Goal: Task Accomplishment & Management: Complete application form

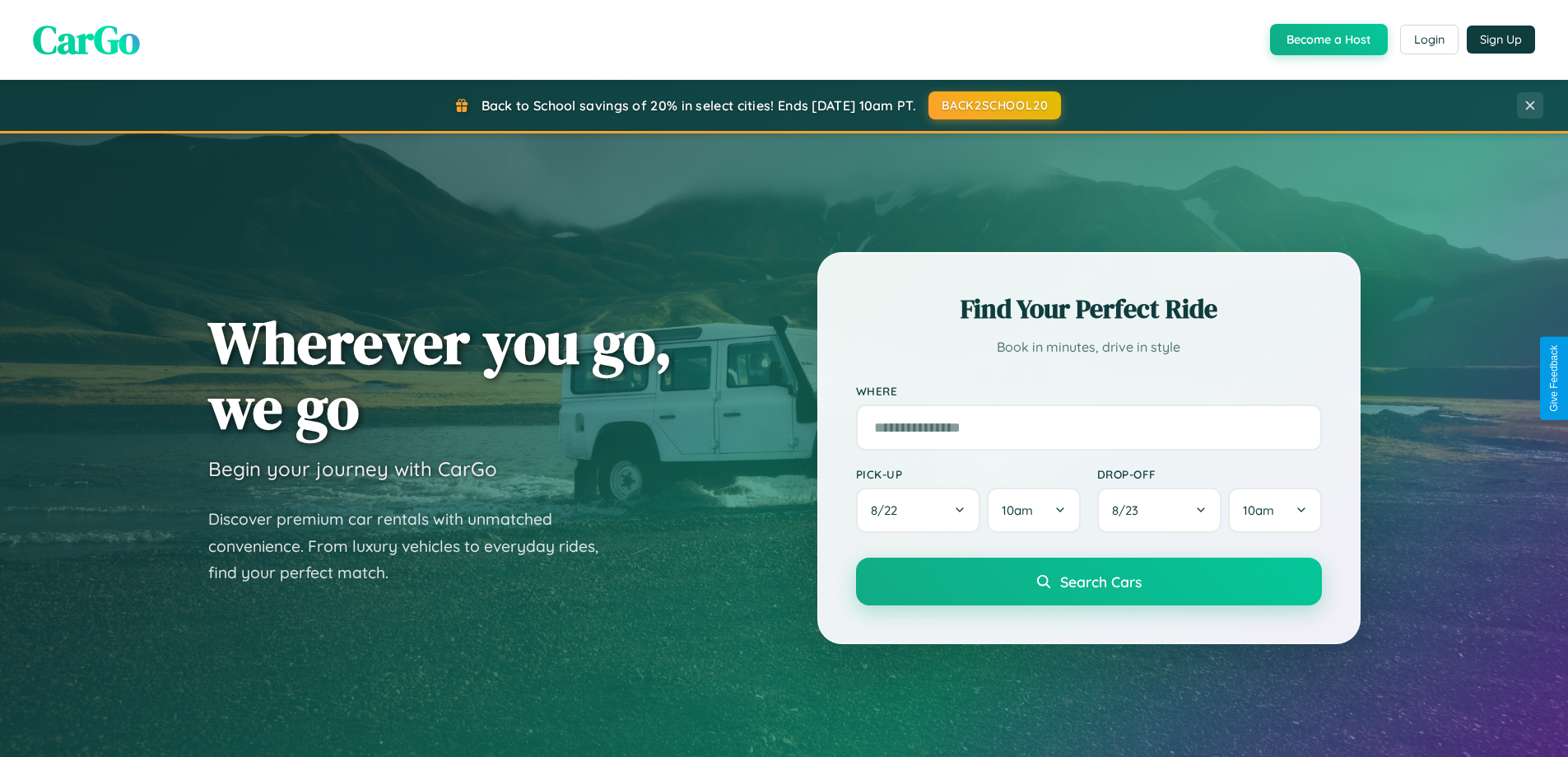
scroll to position [356, 0]
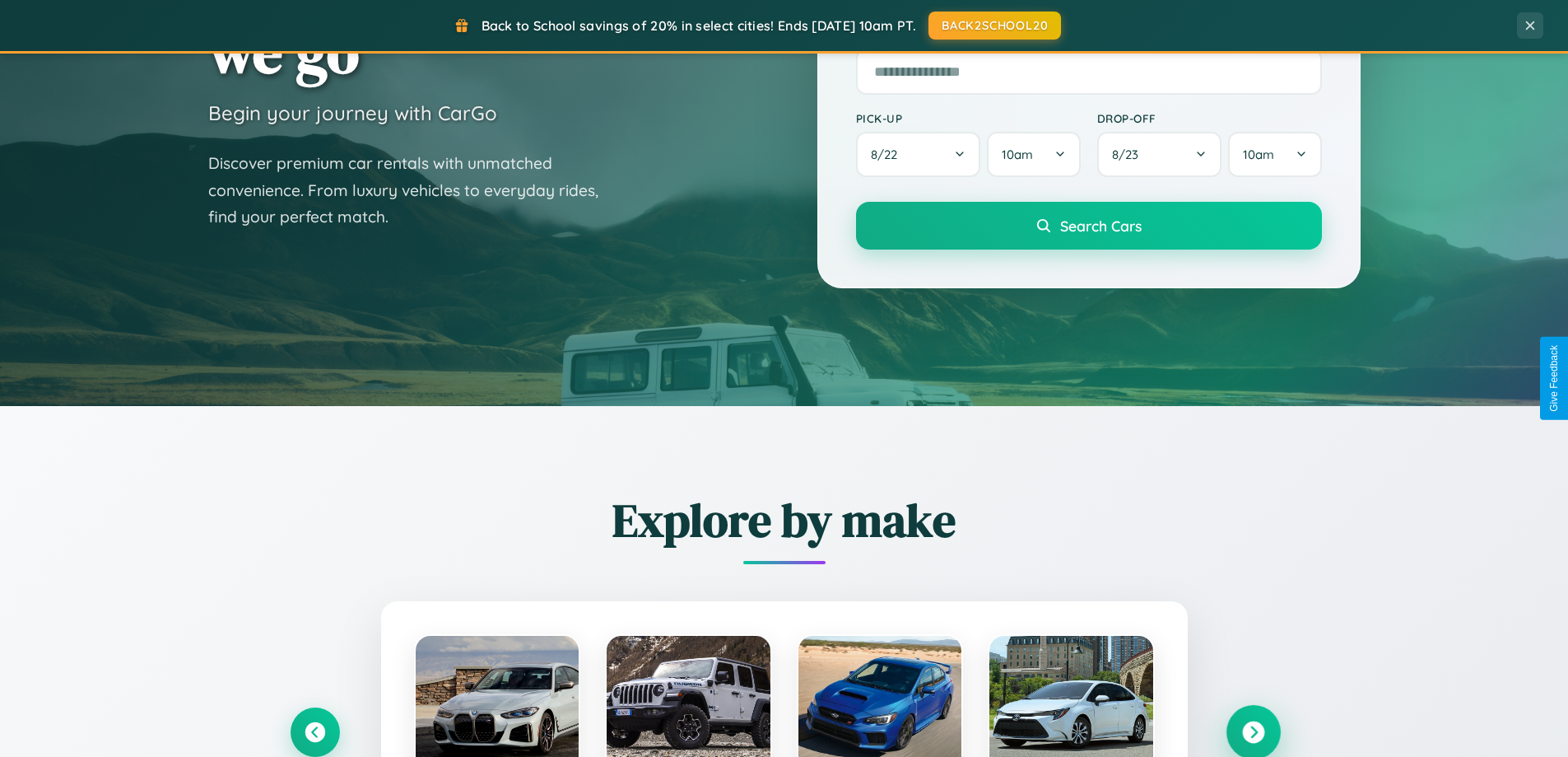
click at [1253, 732] on icon at bounding box center [1253, 732] width 22 height 22
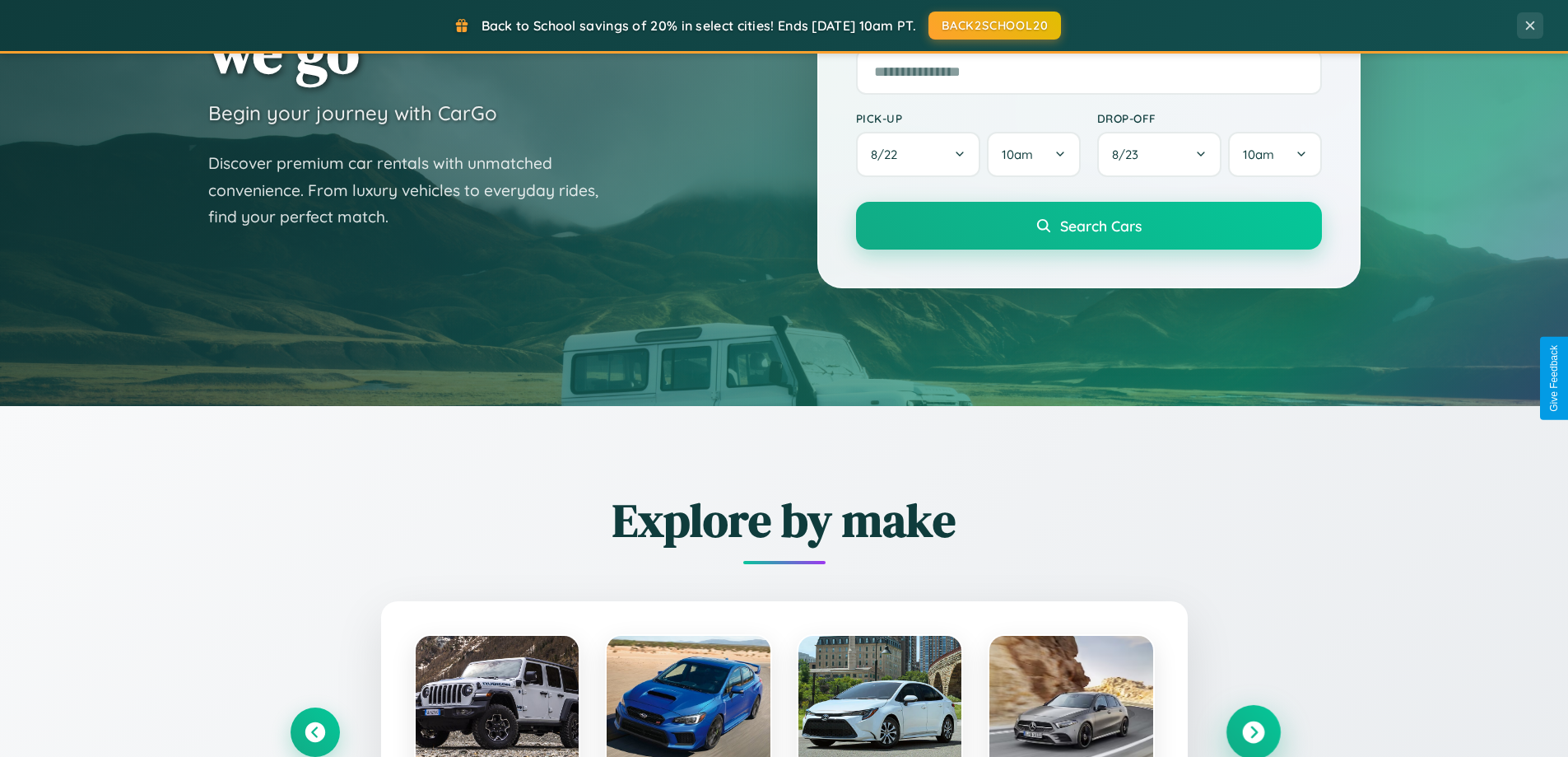
click at [1253, 731] on icon at bounding box center [1253, 732] width 22 height 22
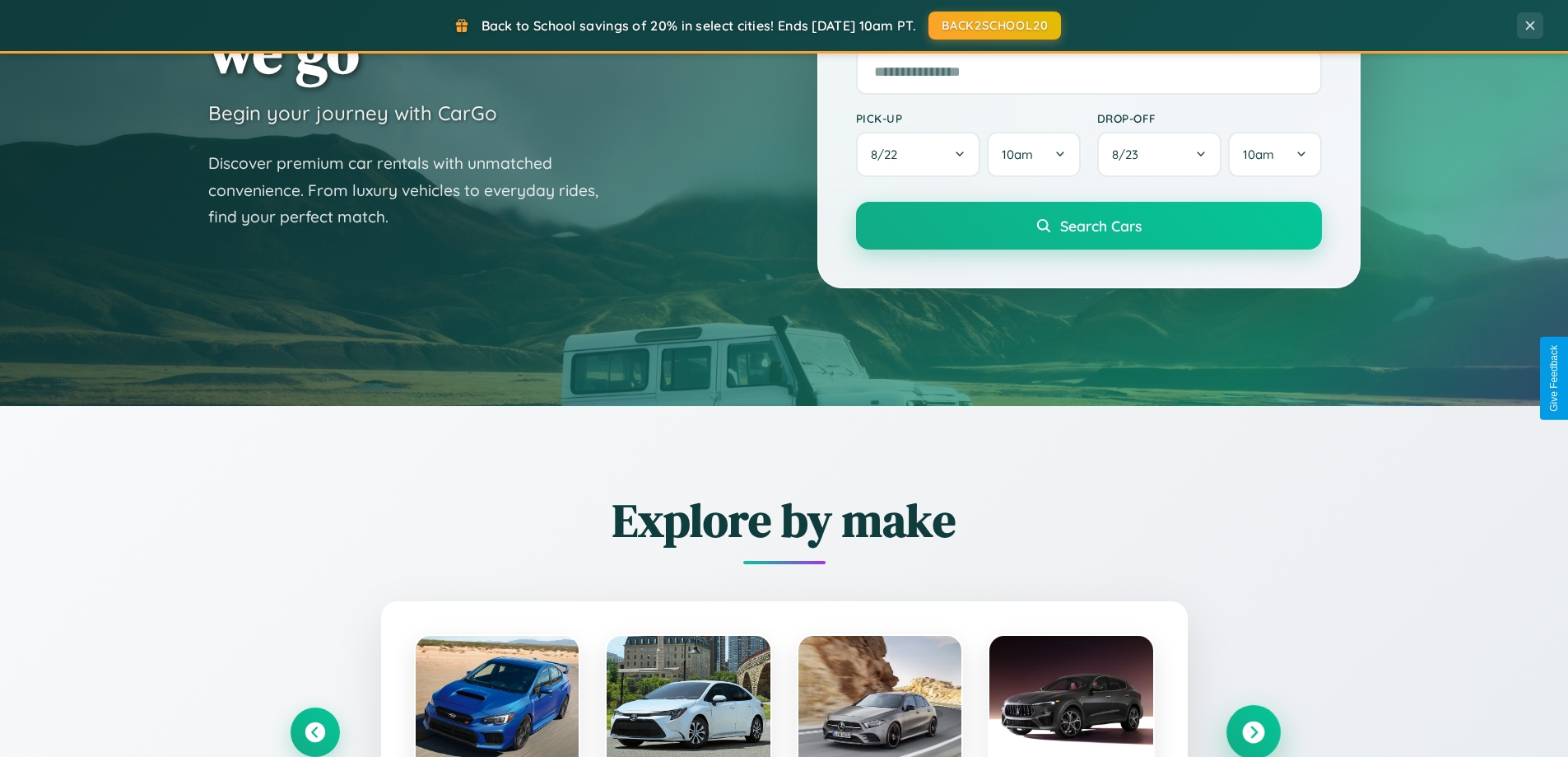
click at [1253, 731] on icon at bounding box center [1253, 732] width 22 height 22
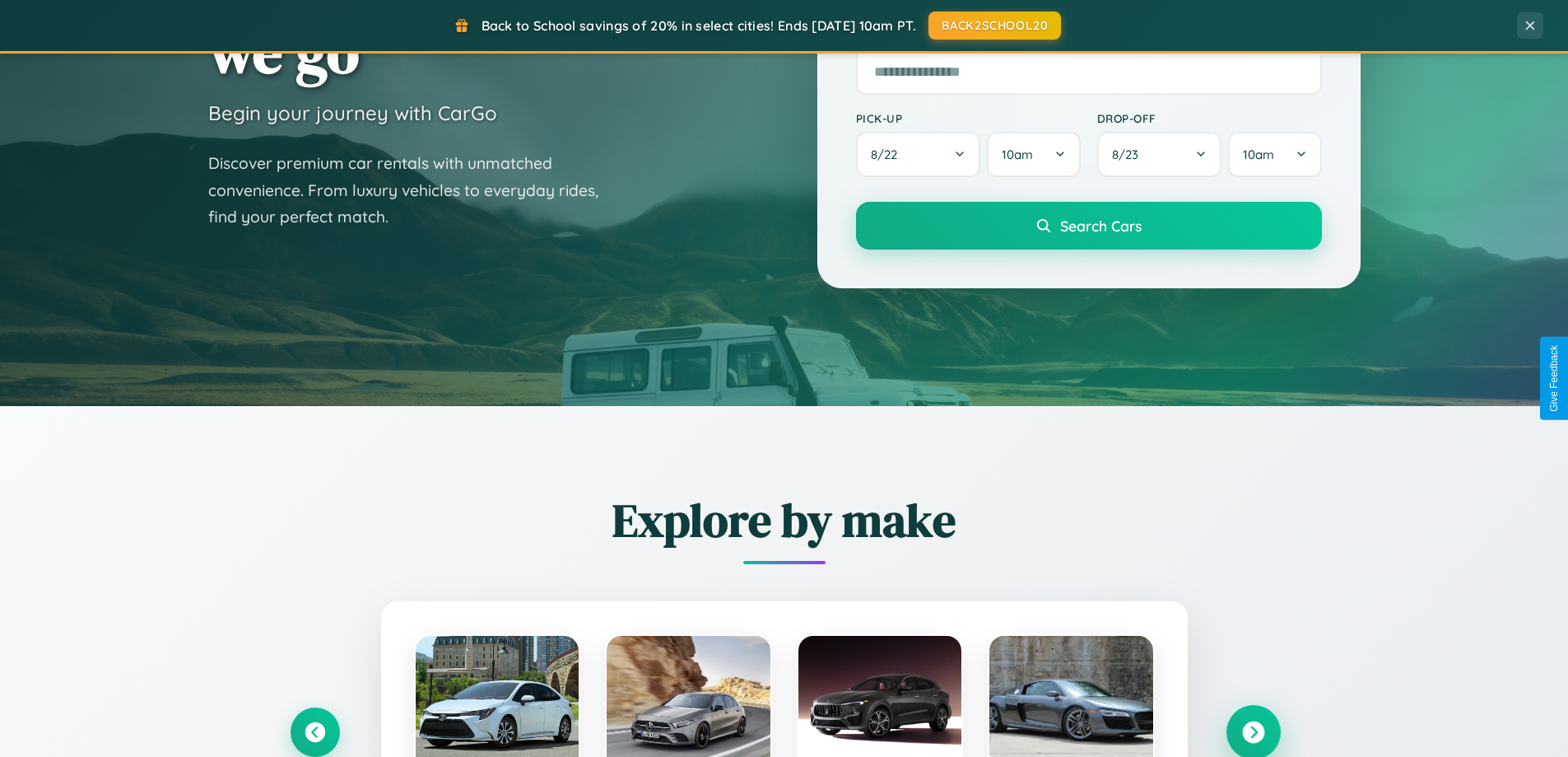
click at [1253, 731] on icon at bounding box center [1253, 732] width 22 height 22
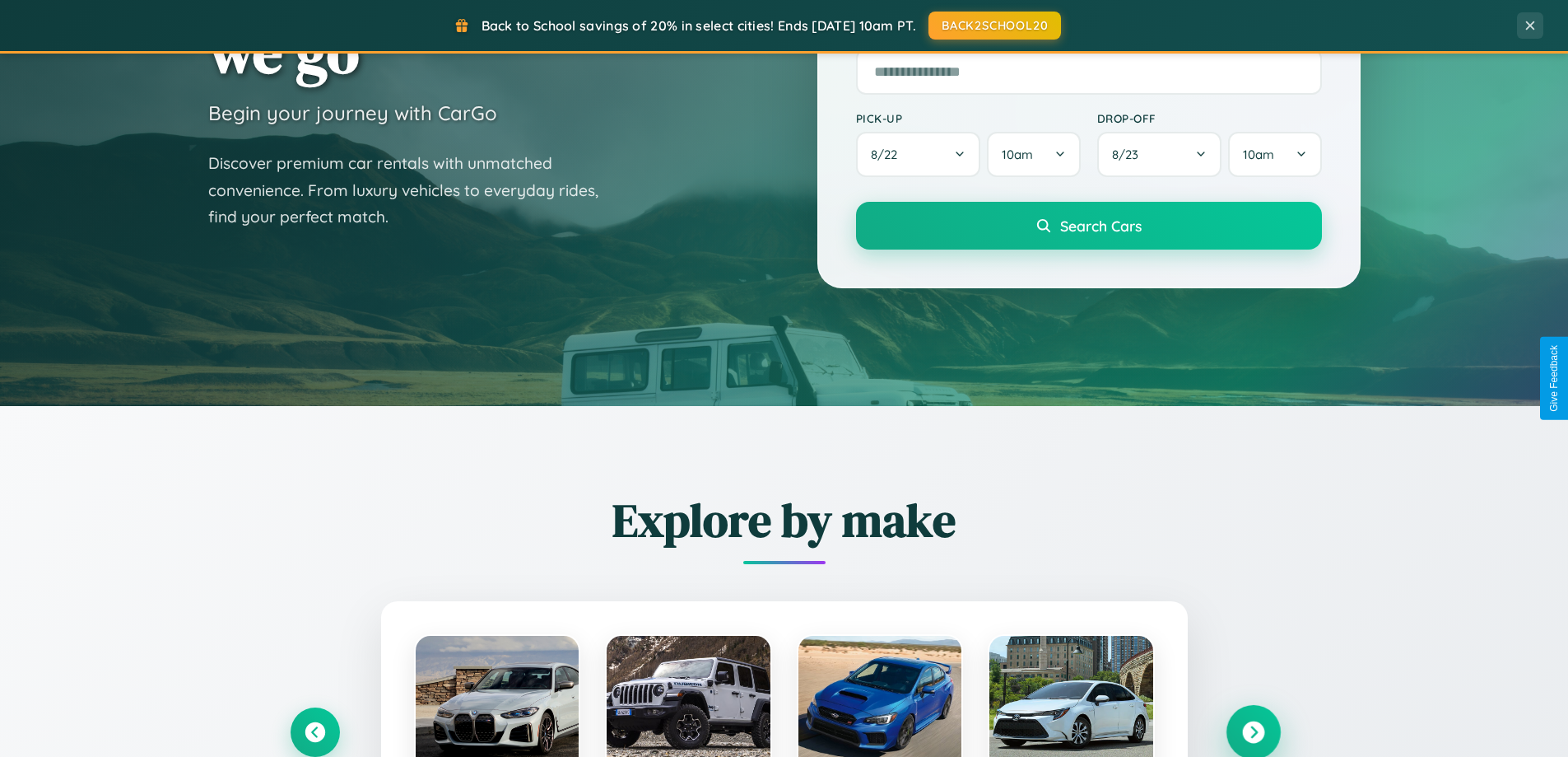
click at [1253, 731] on icon at bounding box center [1253, 732] width 22 height 22
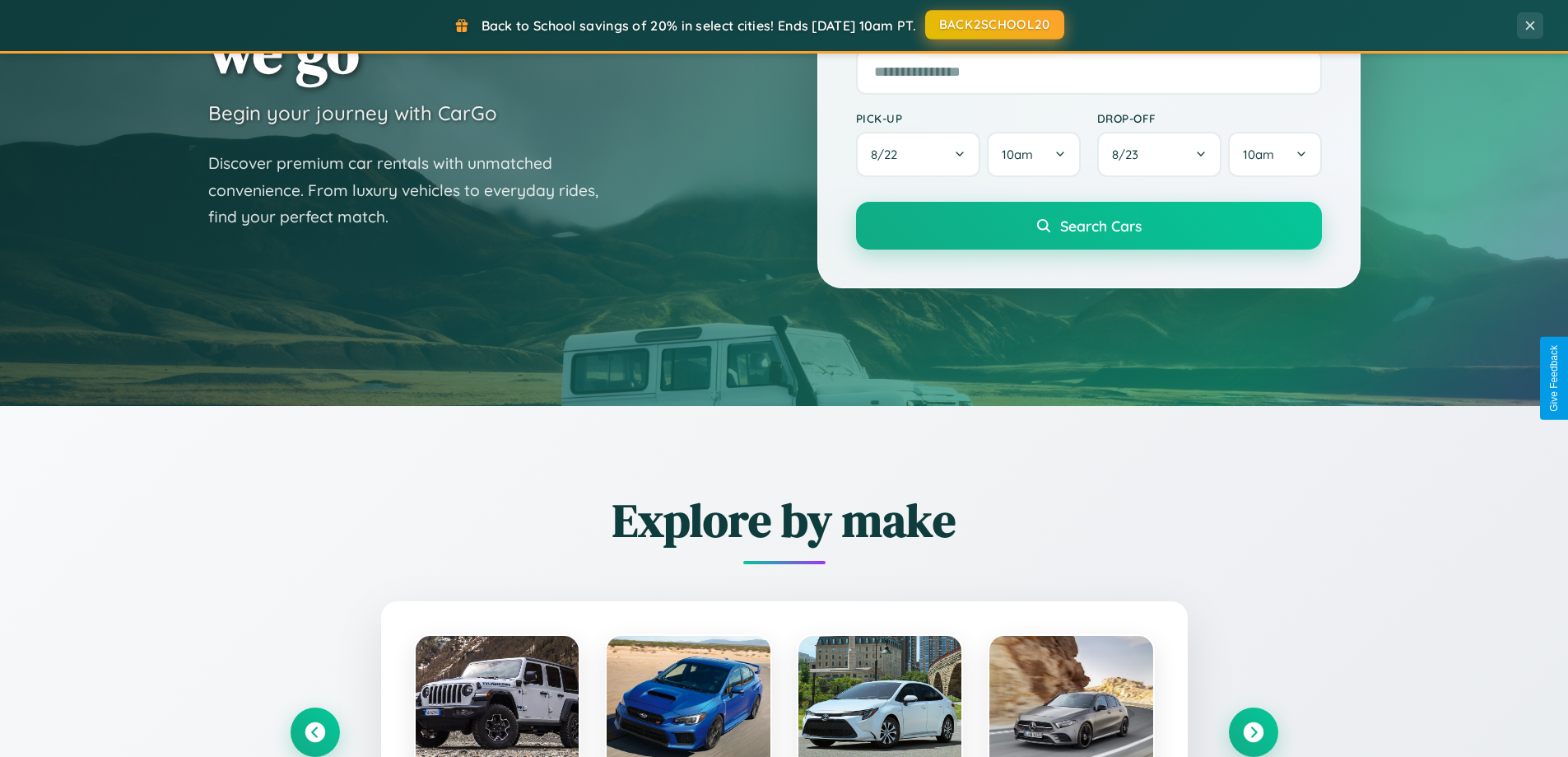
click at [993, 24] on button "BACK2SCHOOL20" at bounding box center [995, 24] width 140 height 30
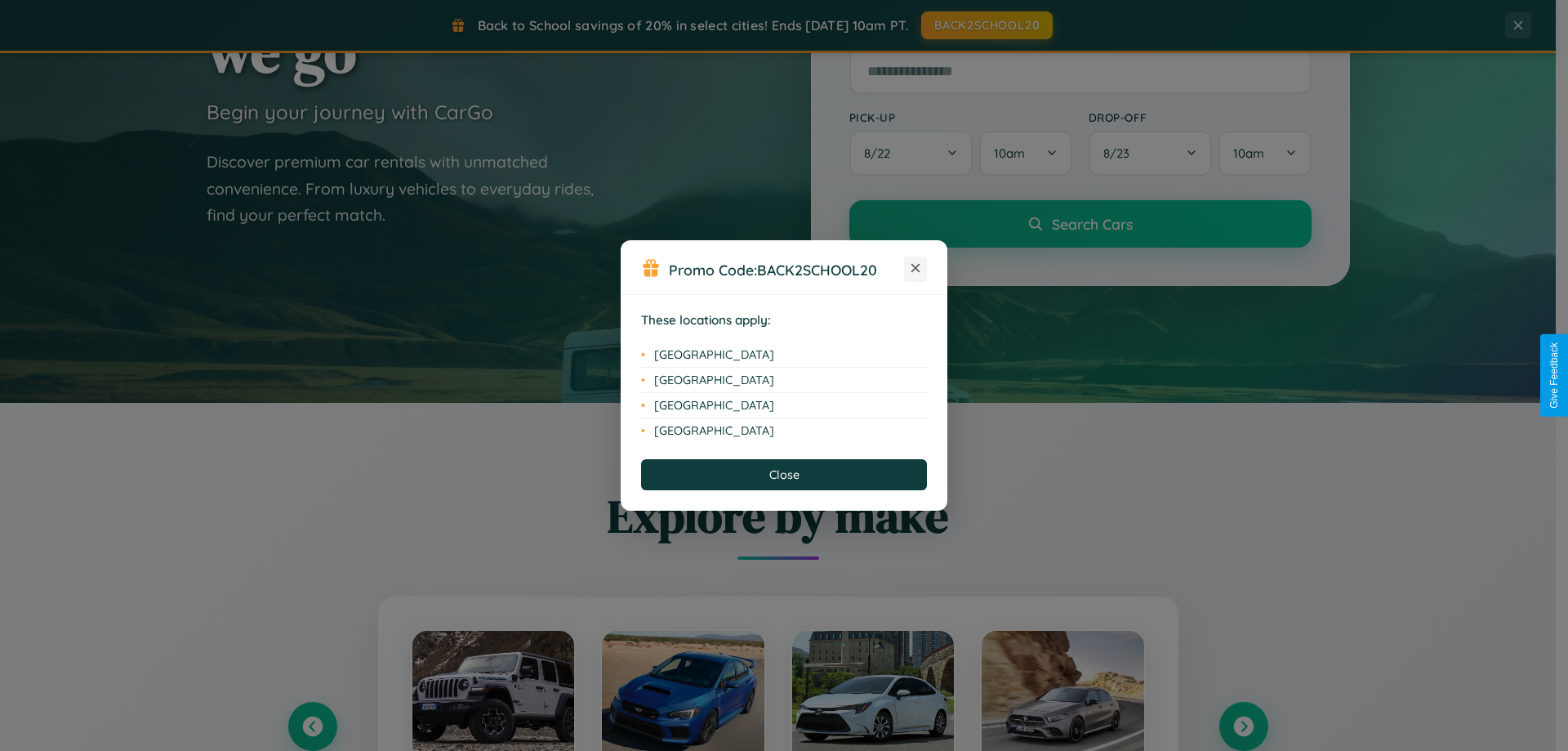
click at [915, 268] on icon at bounding box center [915, 267] width 9 height 9
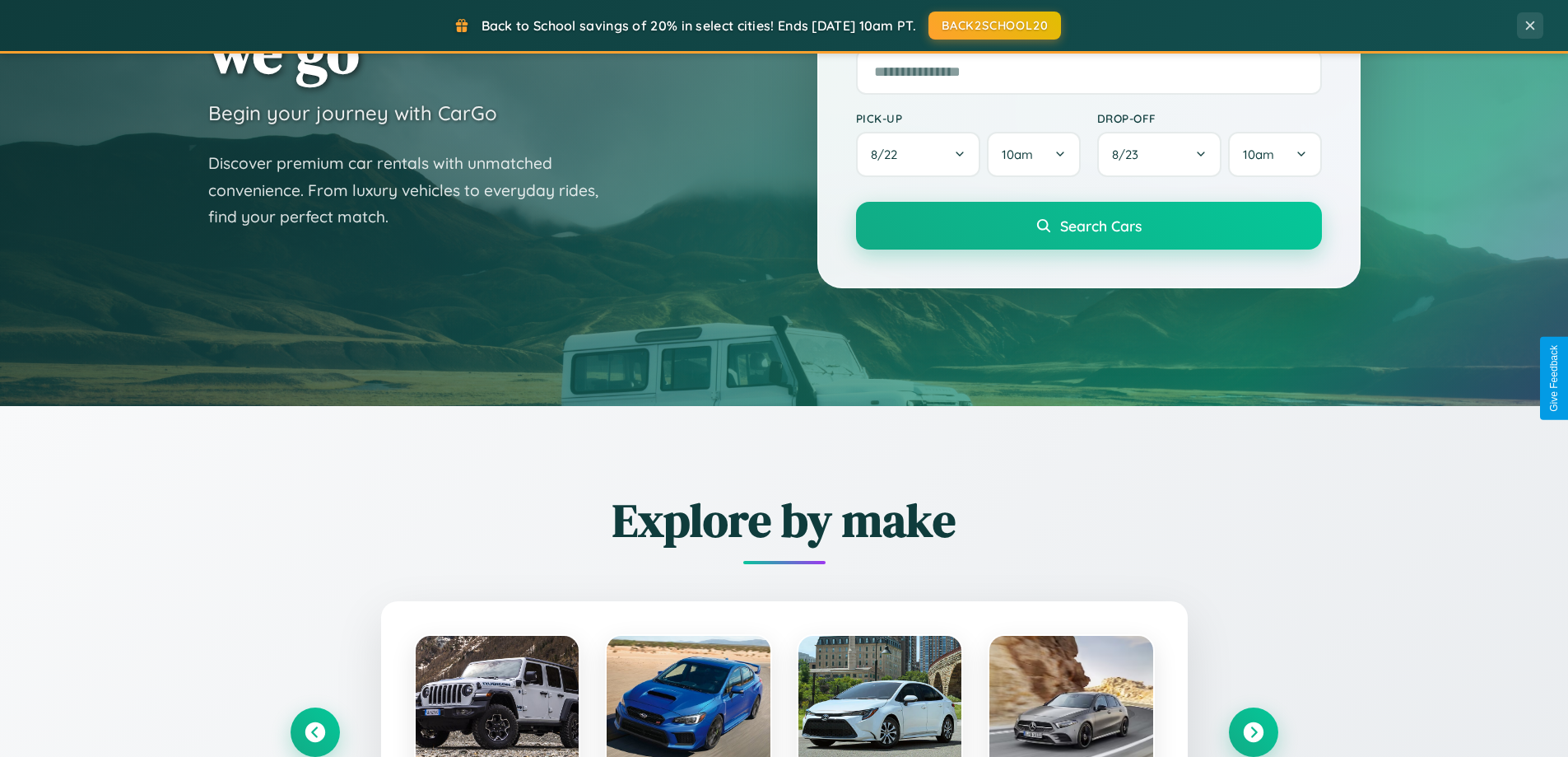
scroll to position [0, 0]
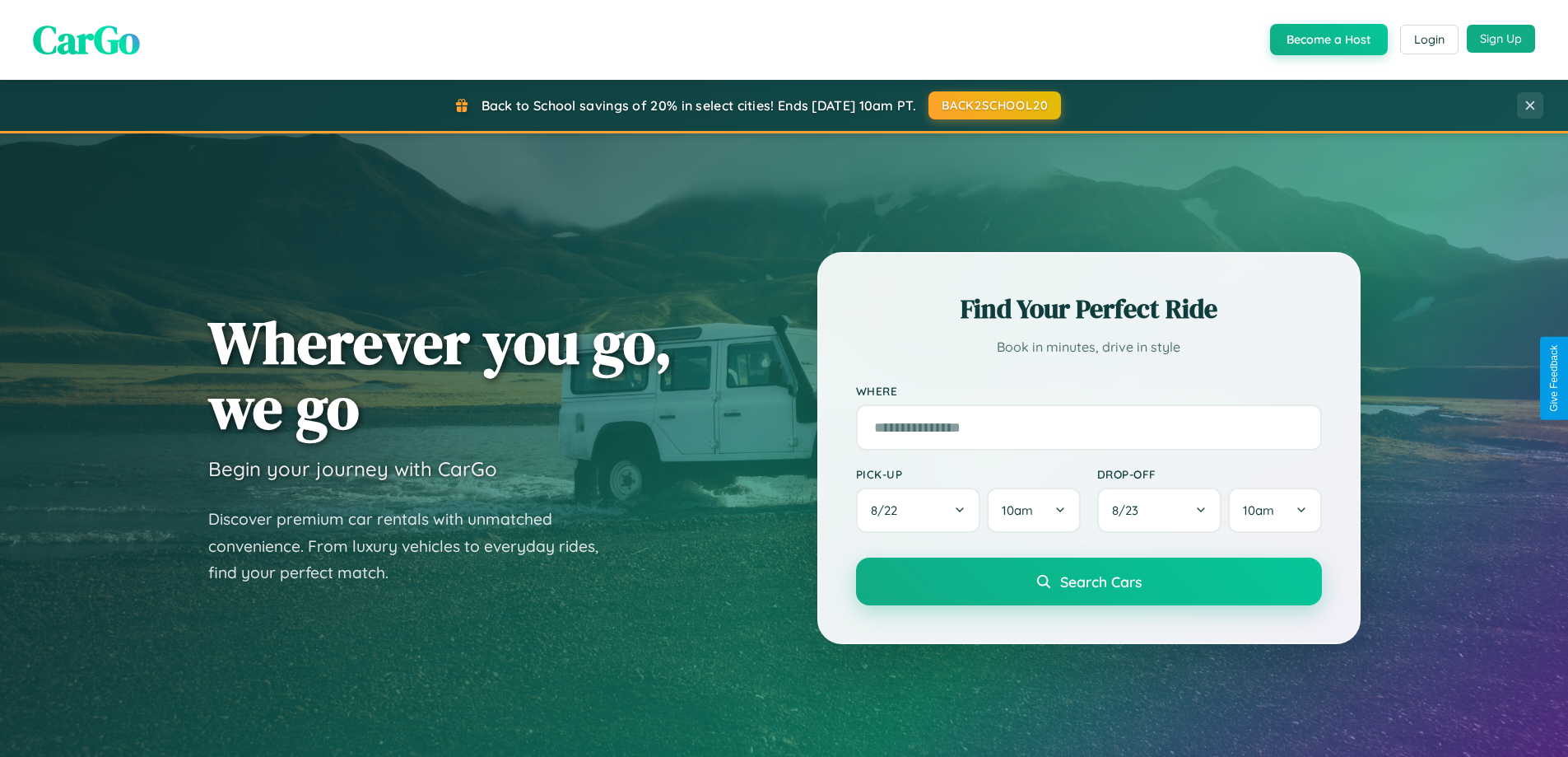
click at [1501, 39] on button "Sign Up" at bounding box center [1501, 38] width 69 height 28
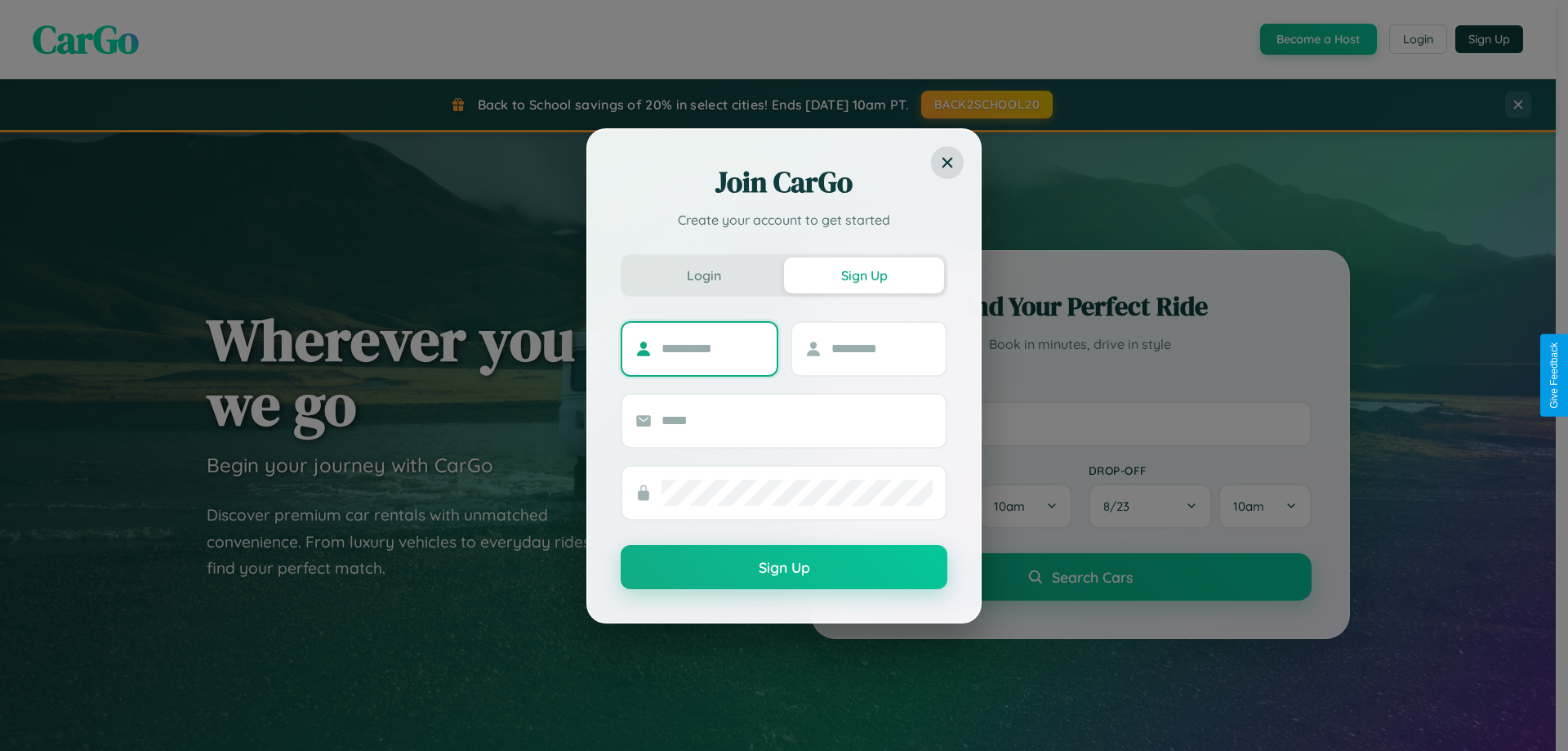
click at [712, 348] on input "text" at bounding box center [712, 348] width 102 height 26
type input "******"
click at [882, 348] on input "text" at bounding box center [883, 348] width 102 height 26
type input "*****"
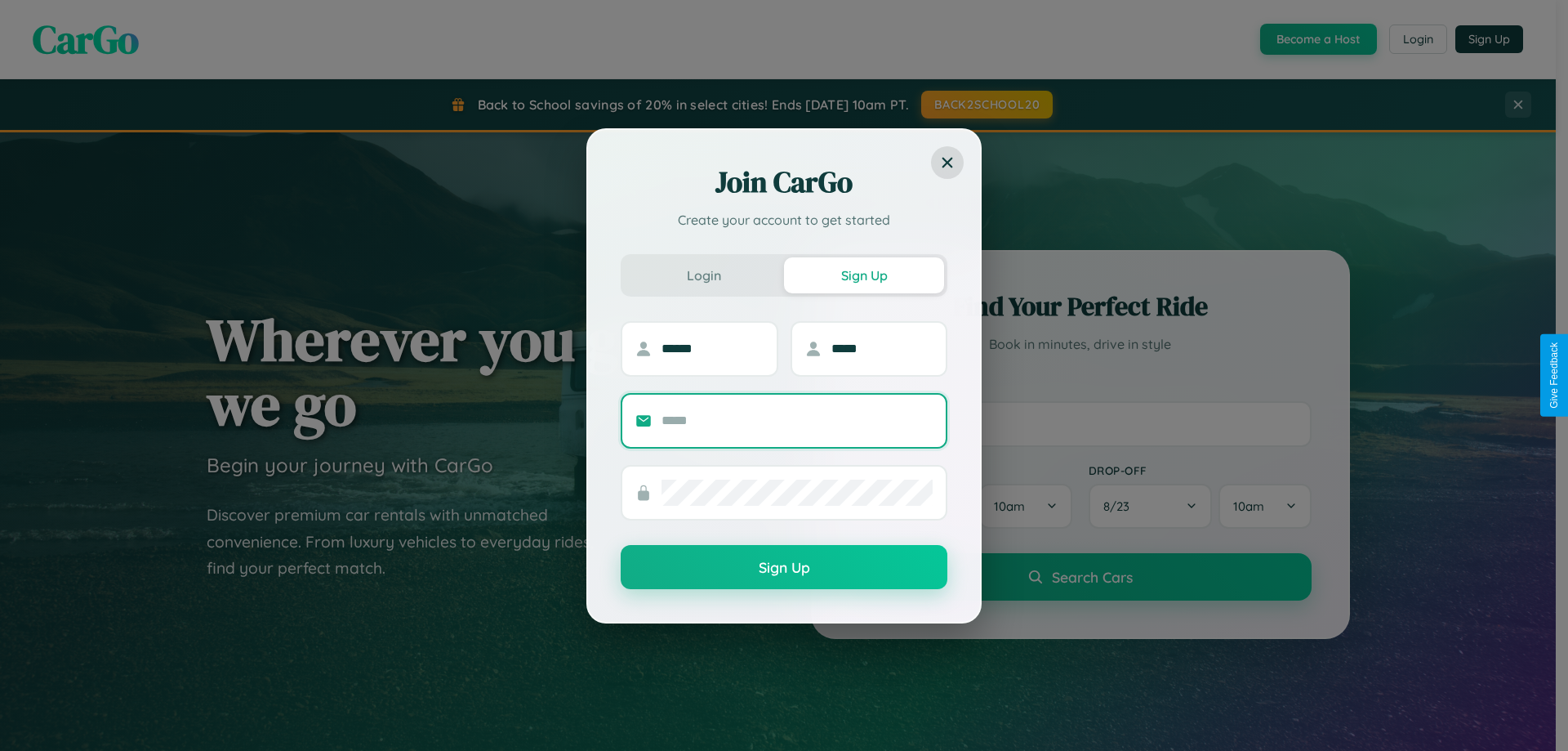
click at [797, 420] on input "text" at bounding box center [797, 420] width 271 height 26
type input "**********"
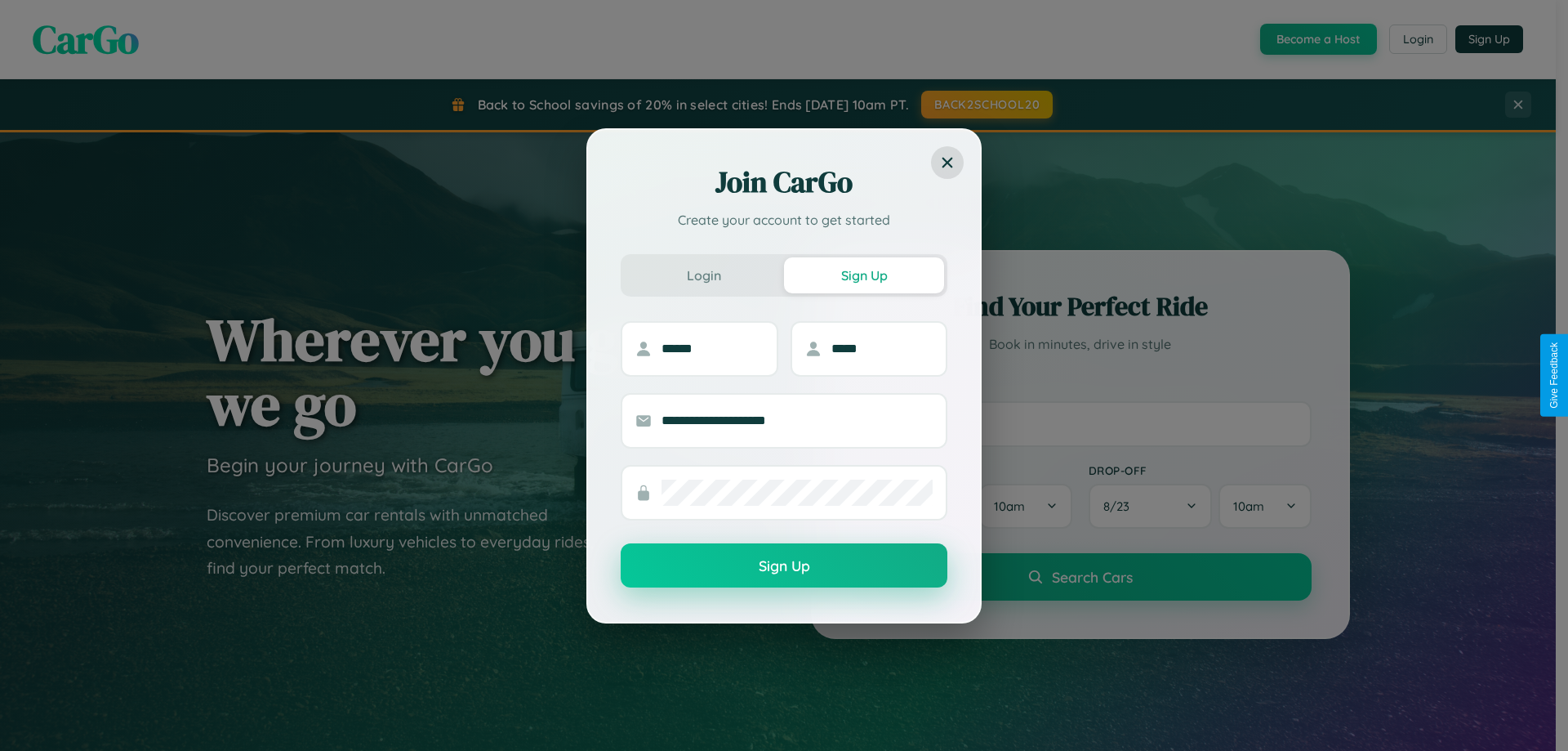
click at [784, 566] on button "Sign Up" at bounding box center [784, 565] width 327 height 44
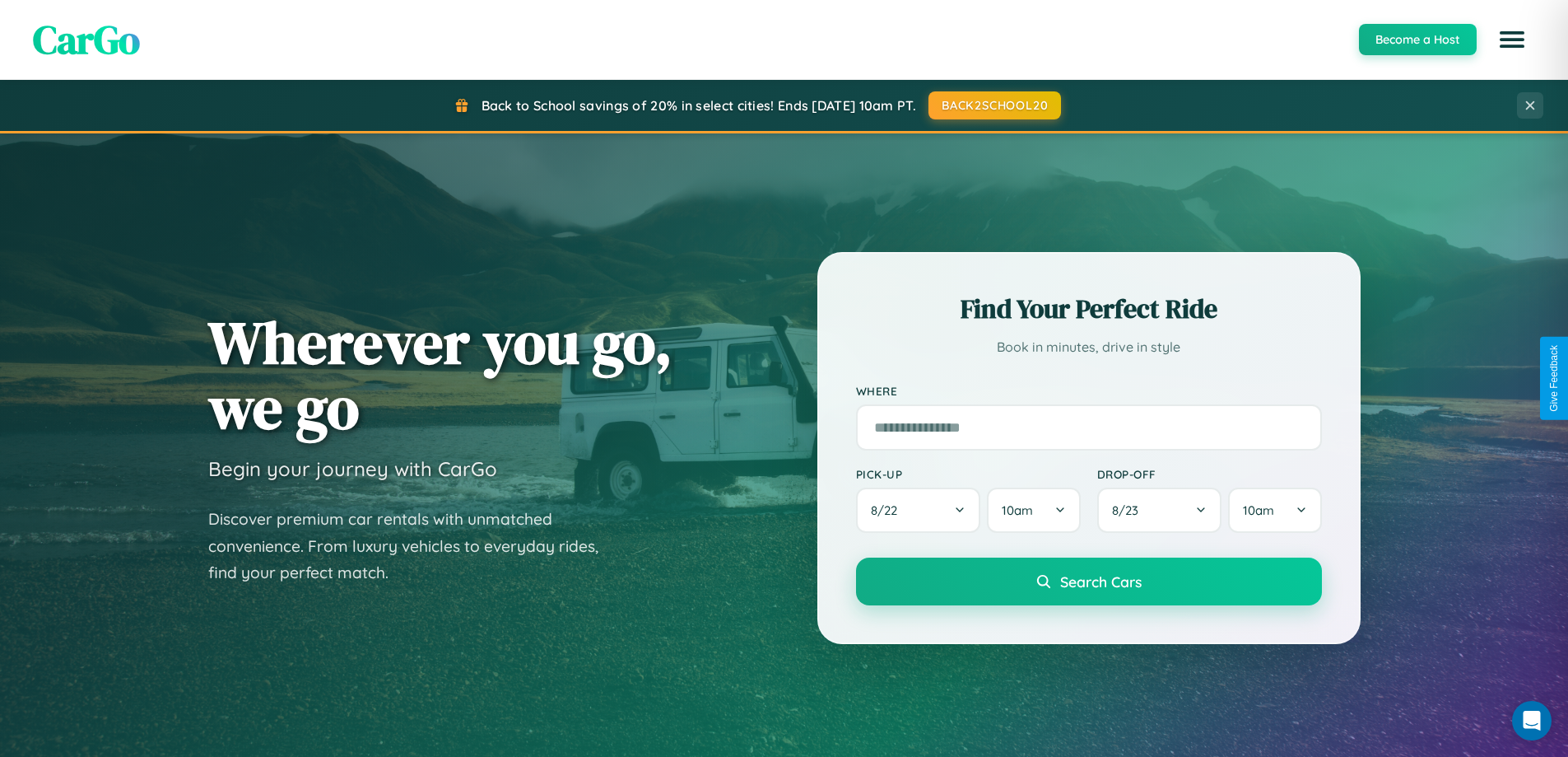
scroll to position [48, 0]
